Goal: Task Accomplishment & Management: Use online tool/utility

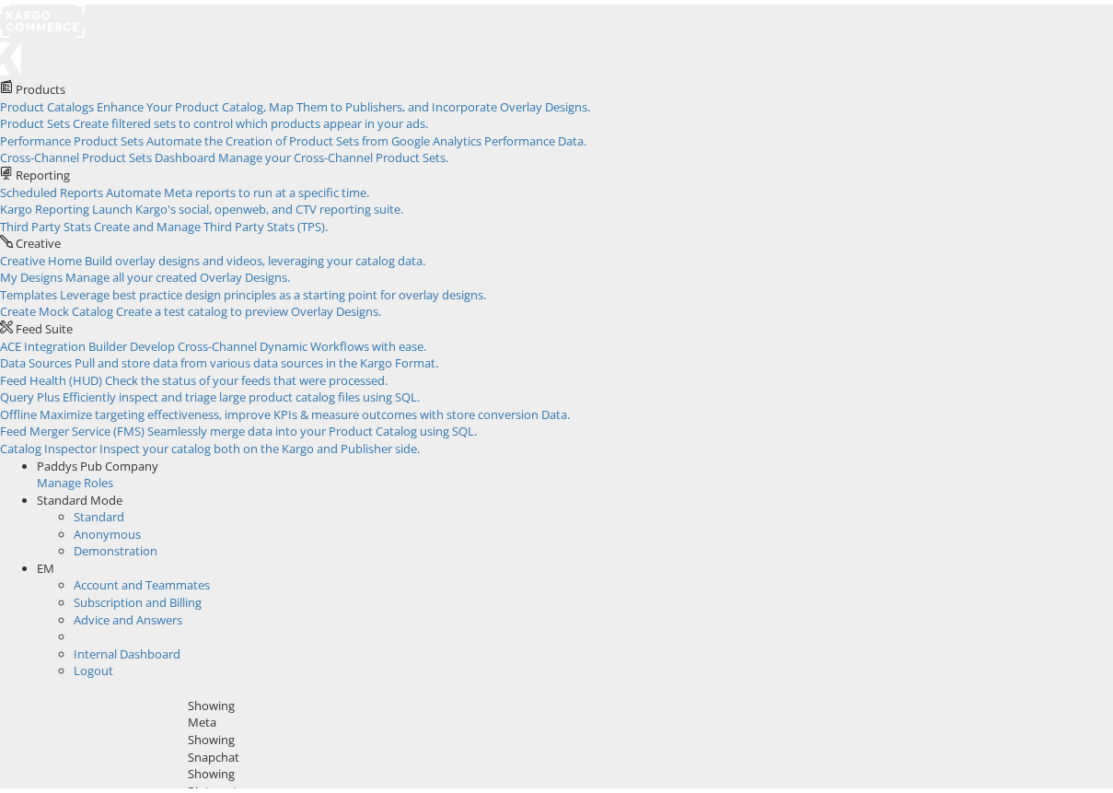
click at [188, 744] on div "Snapchat" at bounding box center [651, 752] width 926 height 17
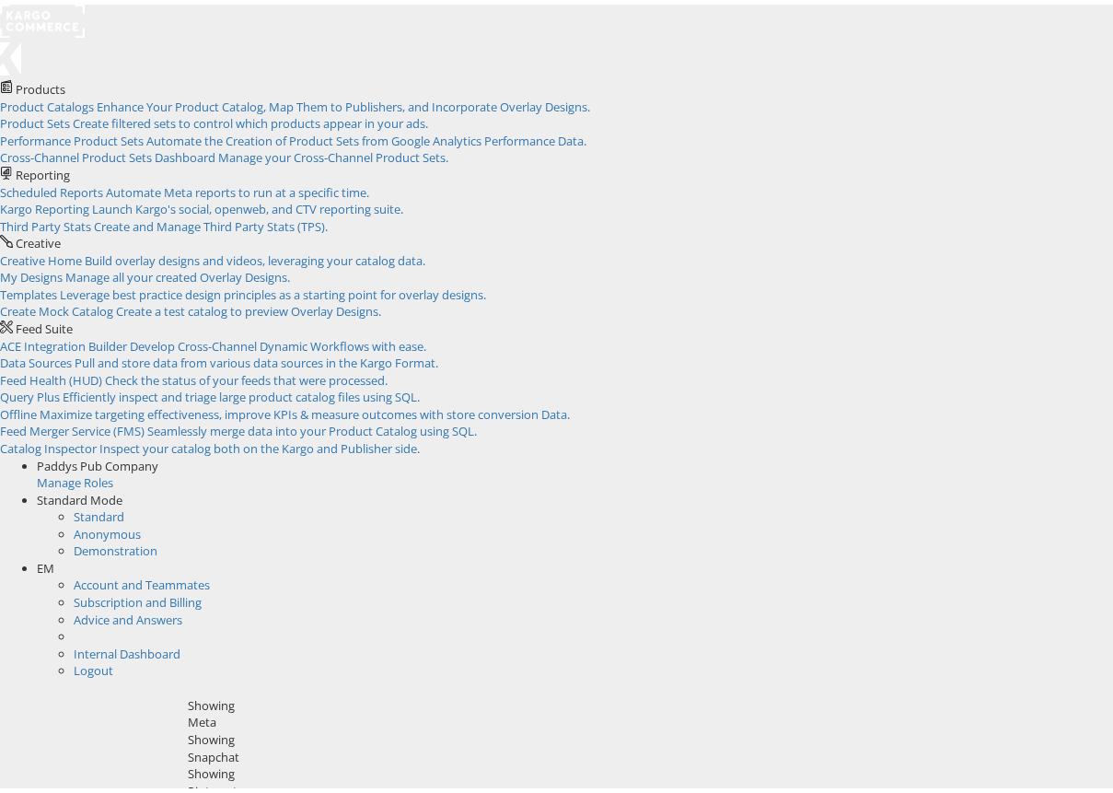
click at [198, 744] on div "Snapchat" at bounding box center [651, 752] width 926 height 17
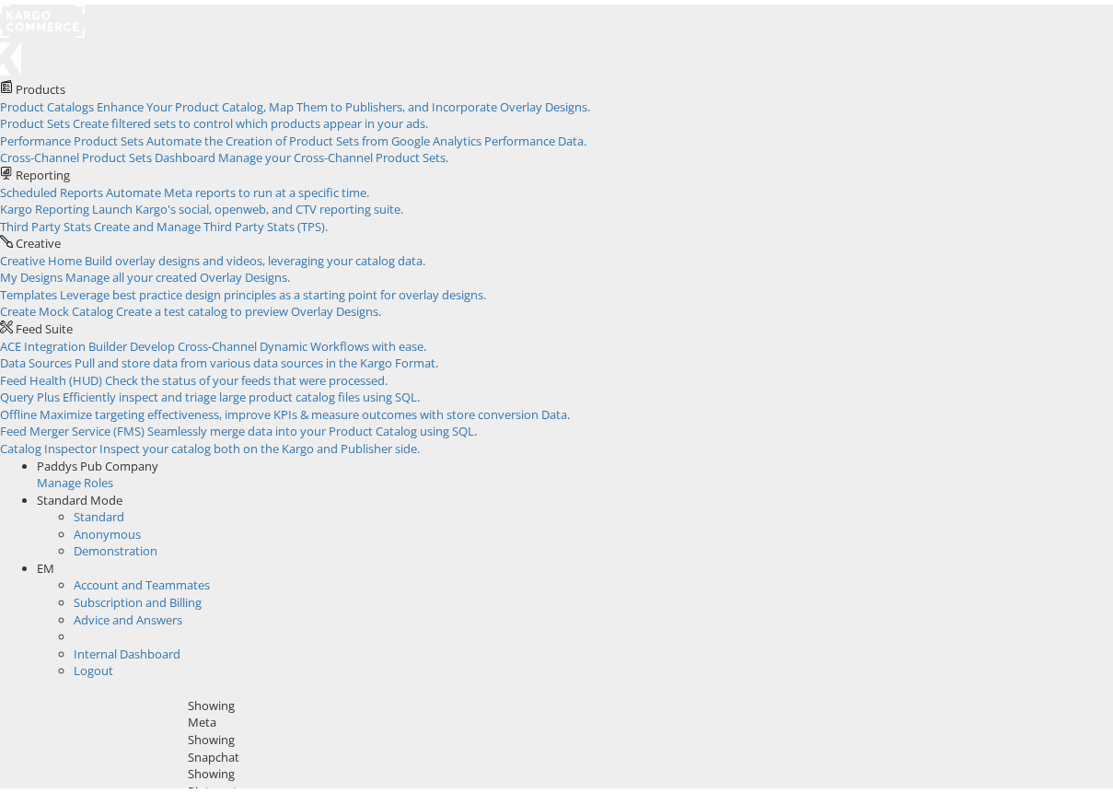
click at [108, 180] on div "Scheduled Reports Automate Meta reports to run at a specific time. Kargo Report…" at bounding box center [563, 206] width 1127 height 52
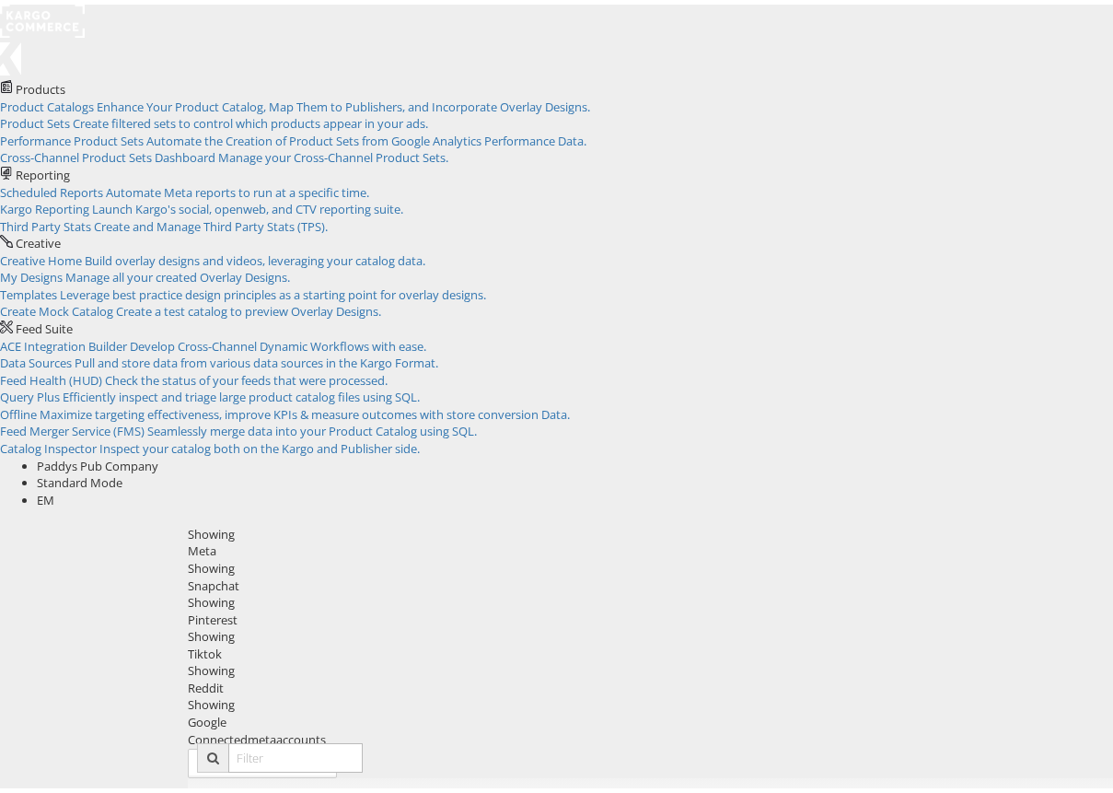
click at [188, 573] on div "Snapchat" at bounding box center [651, 581] width 926 height 17
